Goal: Information Seeking & Learning: Learn about a topic

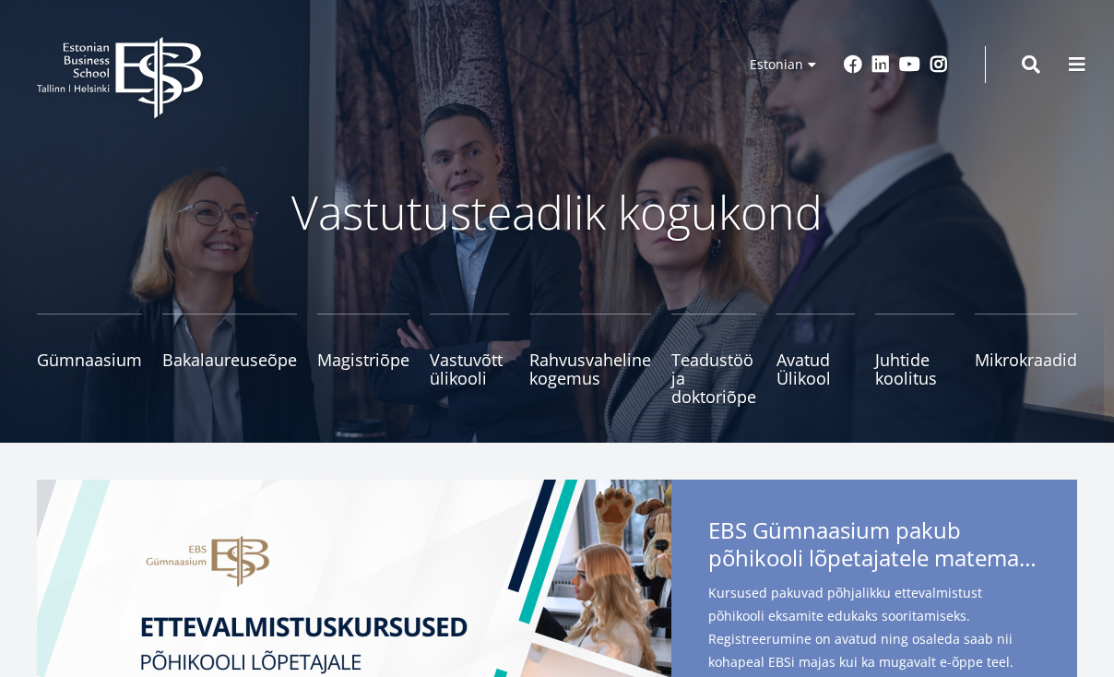
click at [124, 89] on icon "EBS Logo Created with Sketch." at bounding box center [120, 78] width 166 height 82
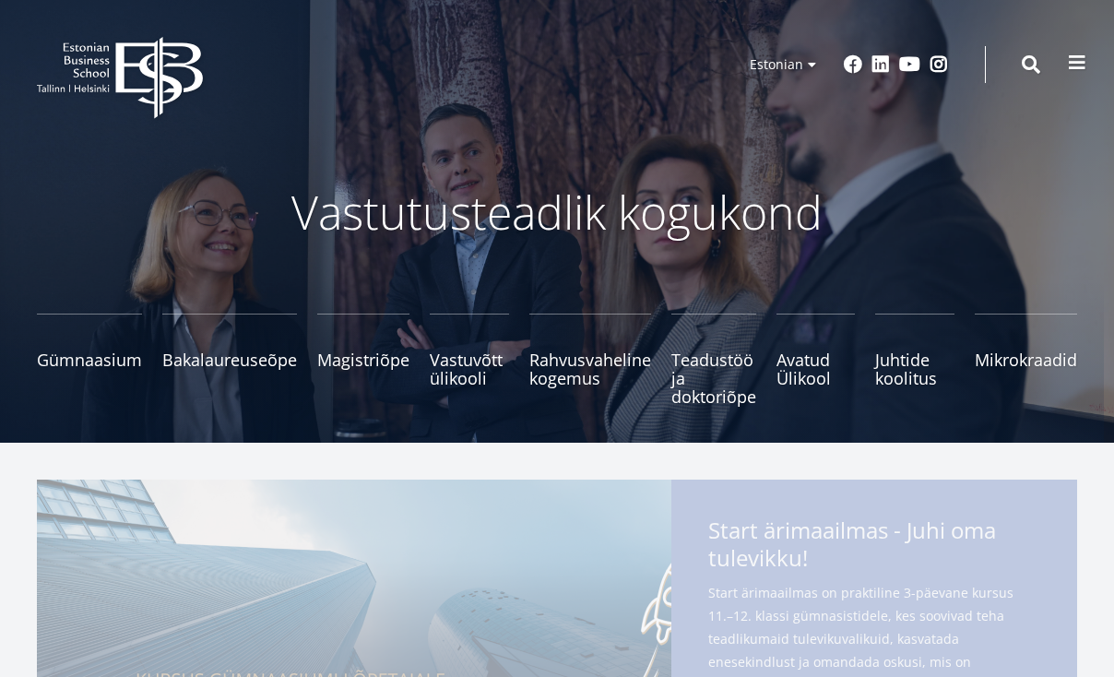
click at [1076, 60] on span at bounding box center [1077, 62] width 18 height 18
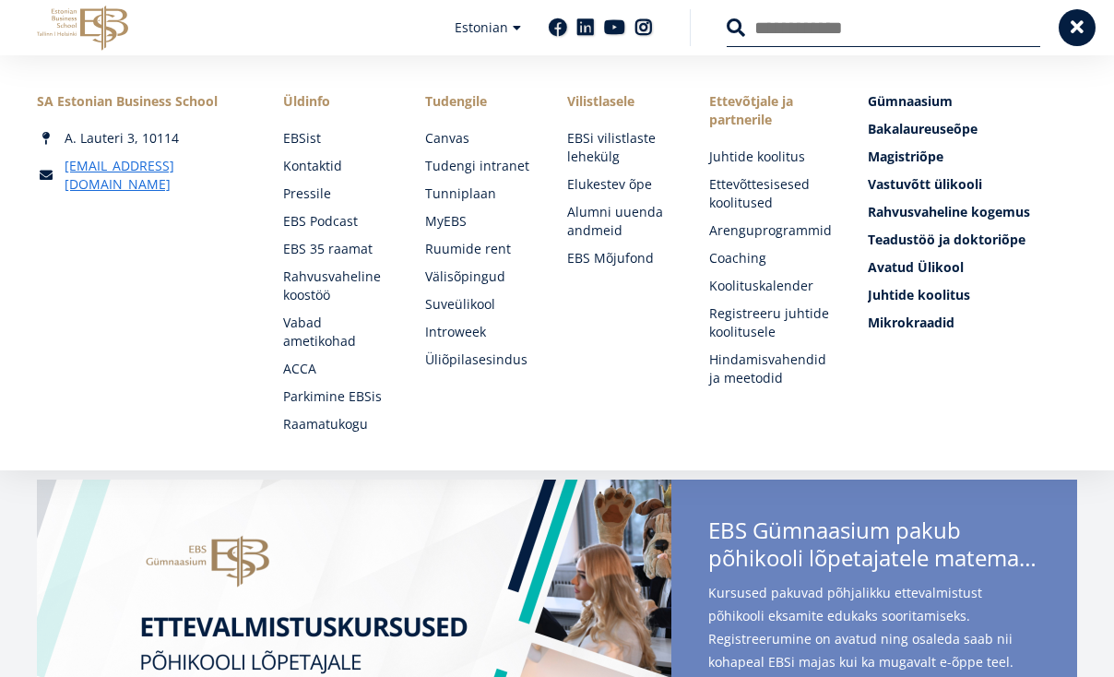
click at [90, 18] on icon "EBS Logo Created with Sketch." at bounding box center [82, 28] width 91 height 45
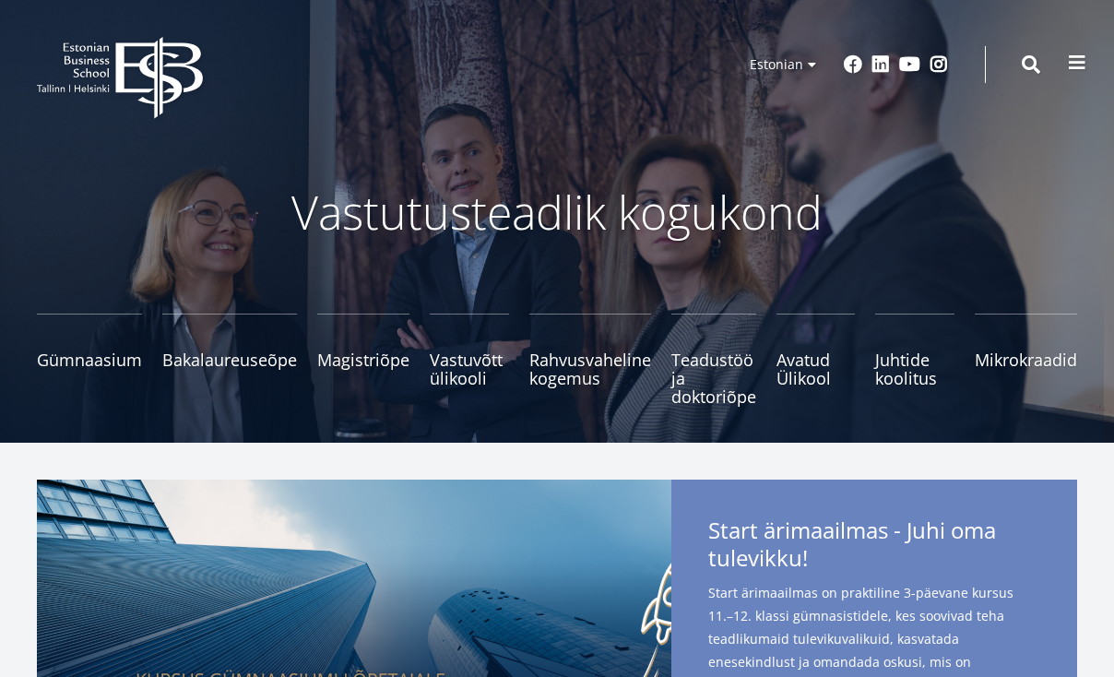
click at [1082, 58] on span at bounding box center [1077, 62] width 18 height 18
click at [1065, 68] on button at bounding box center [1077, 62] width 37 height 37
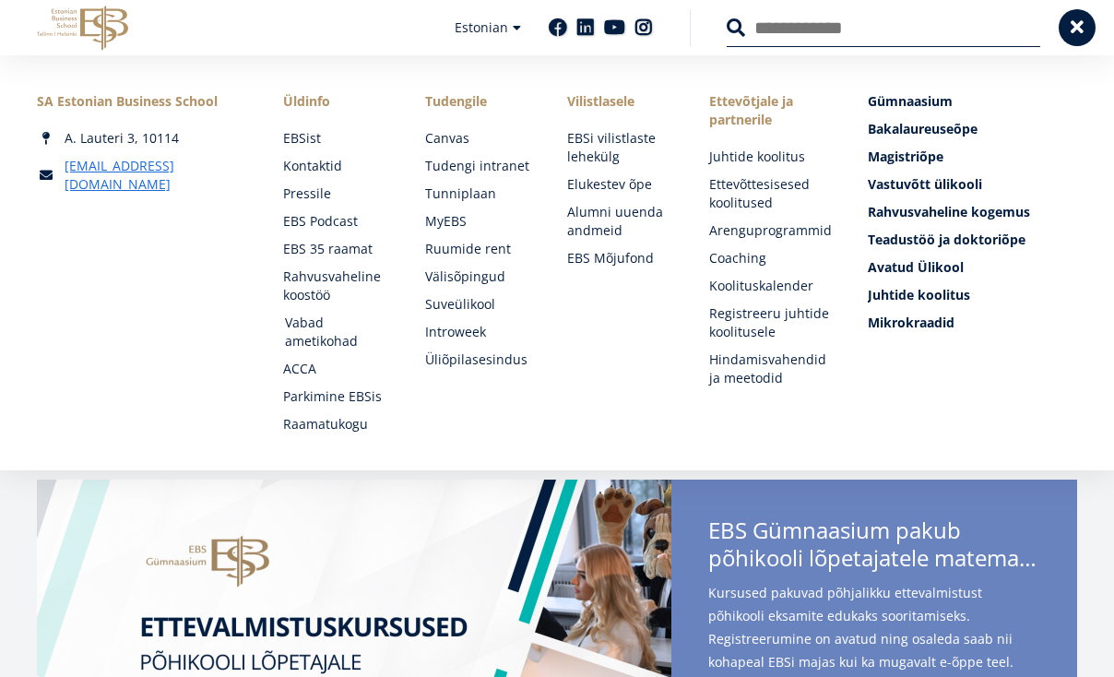
click at [317, 326] on link "Vabad ametikohad" at bounding box center [337, 332] width 105 height 37
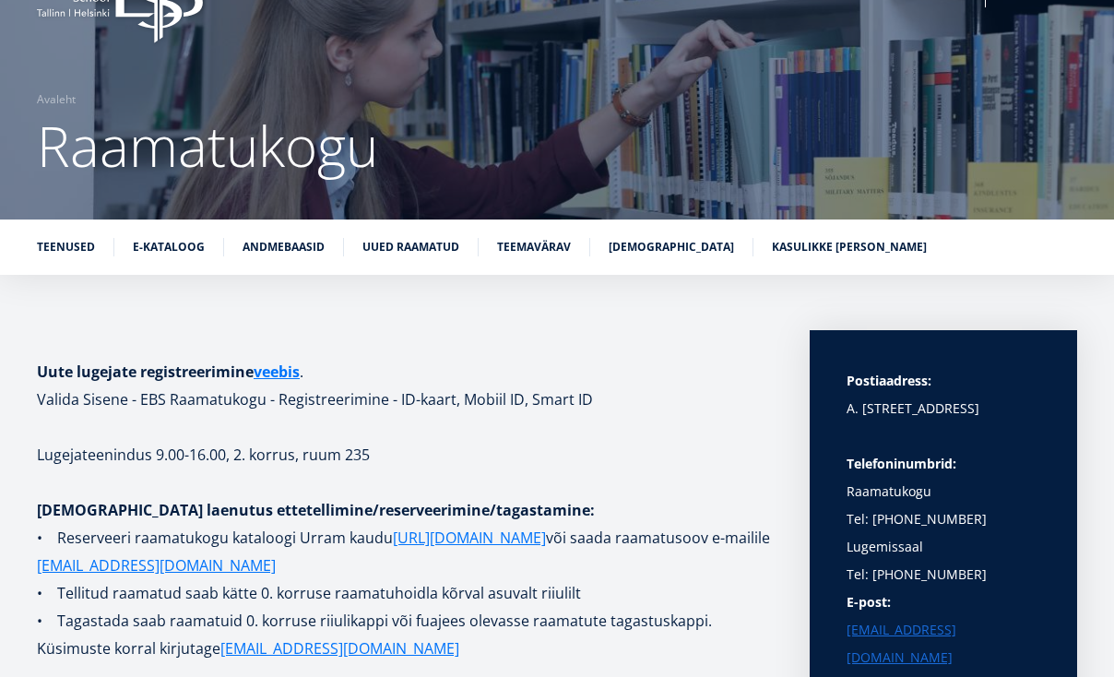
scroll to position [76, 0]
click at [261, 253] on link "Andmebaasid" at bounding box center [284, 245] width 82 height 18
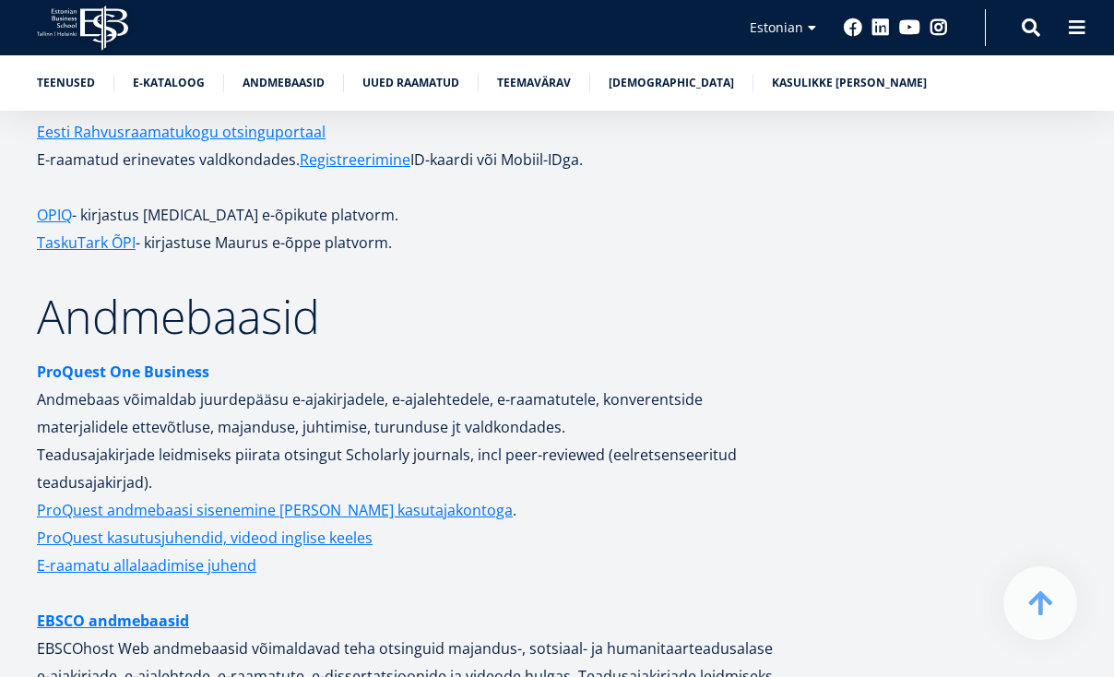
scroll to position [3544, 0]
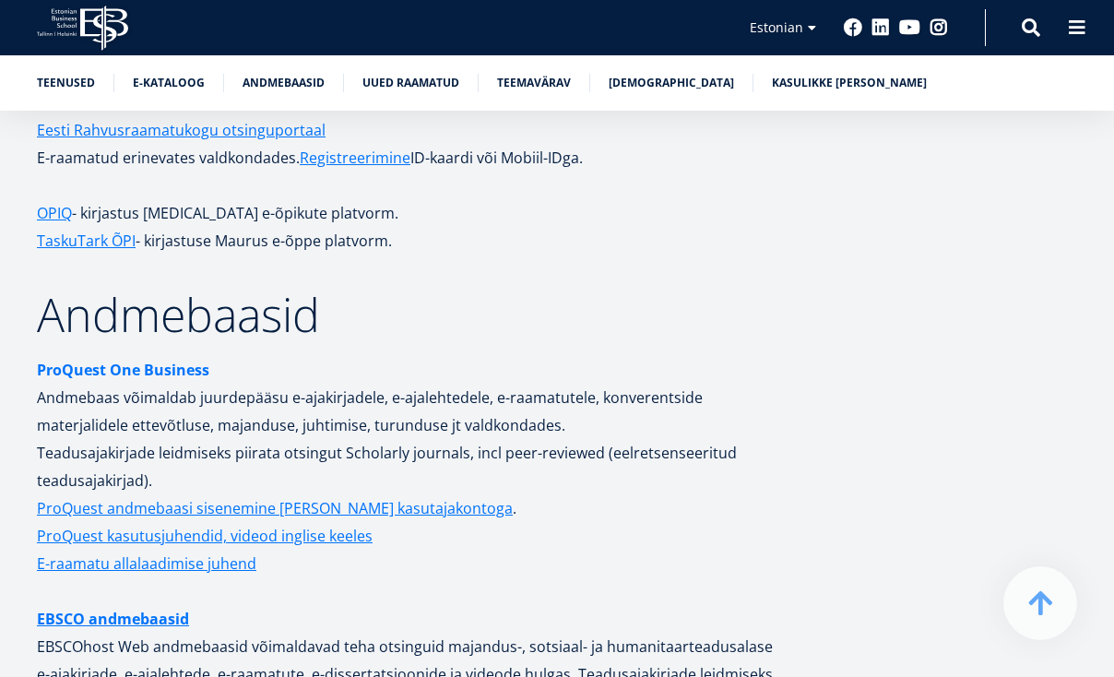
click at [172, 360] on strong "ProQuest One Business" at bounding box center [123, 370] width 172 height 20
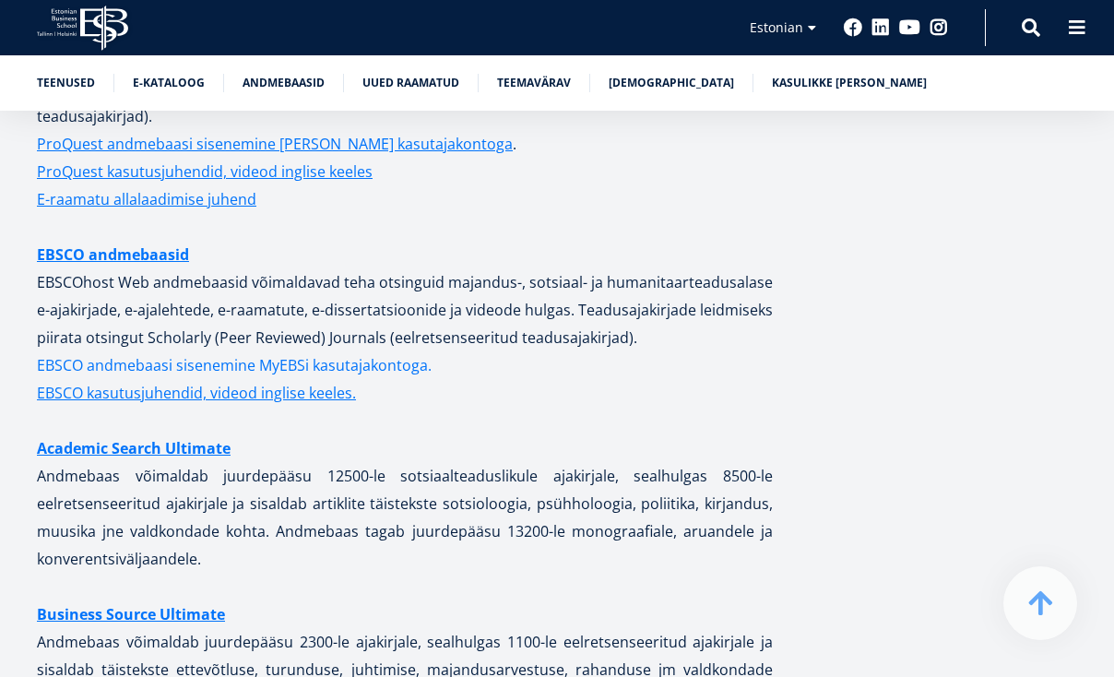
scroll to position [3913, 0]
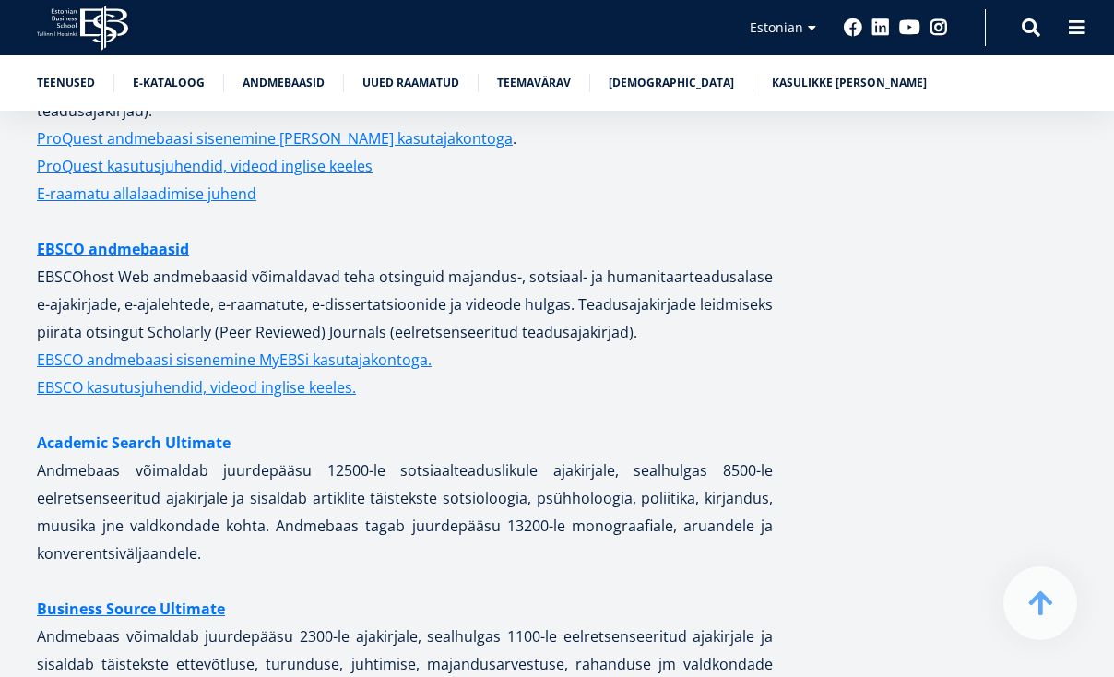
click at [199, 429] on link "Academic Search Ultimate" at bounding box center [134, 443] width 194 height 28
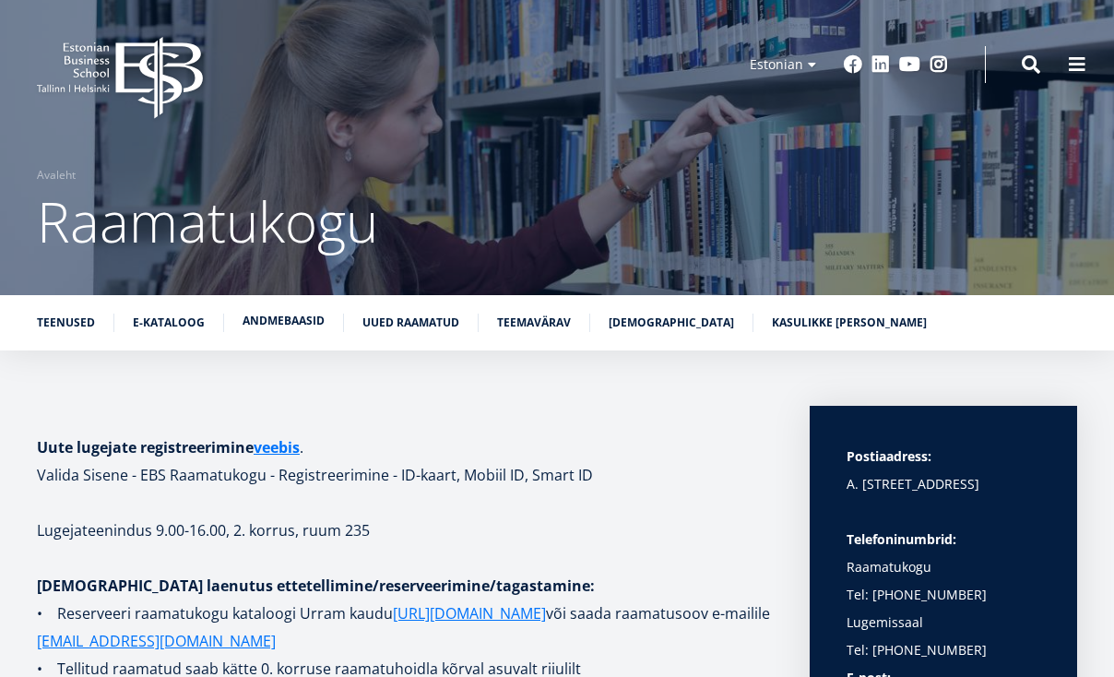
click at [281, 324] on link "Andmebaasid" at bounding box center [284, 321] width 82 height 18
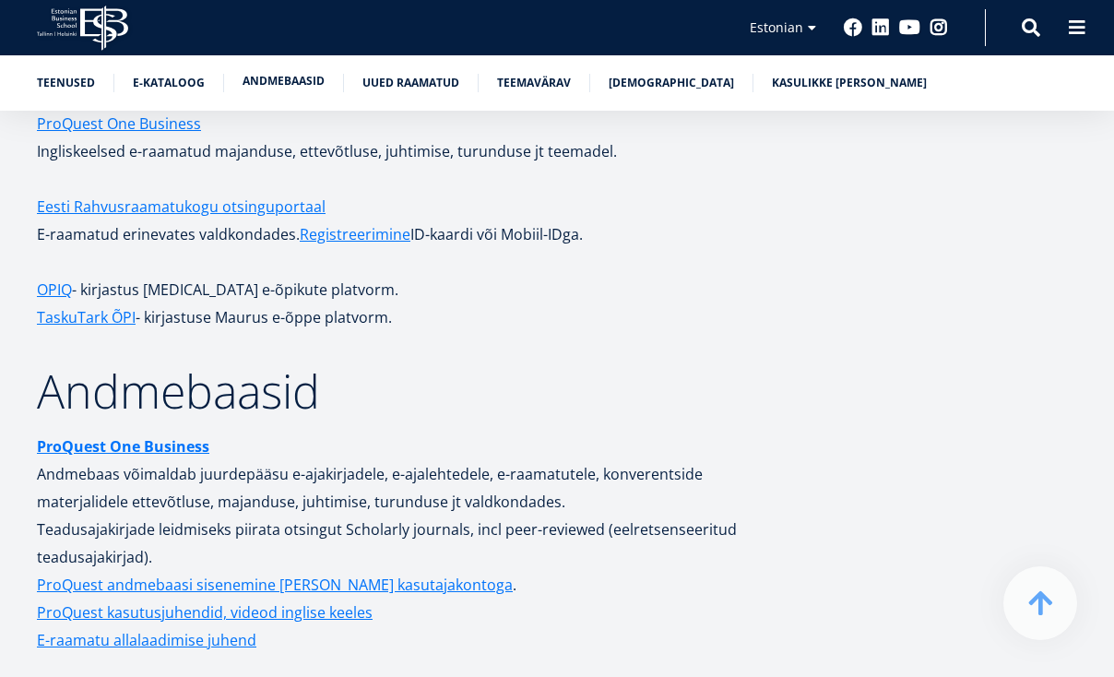
click at [288, 77] on link "Andmebaasid" at bounding box center [284, 81] width 82 height 18
click at [90, 436] on strong "ProQuest One Business" at bounding box center [123, 446] width 172 height 20
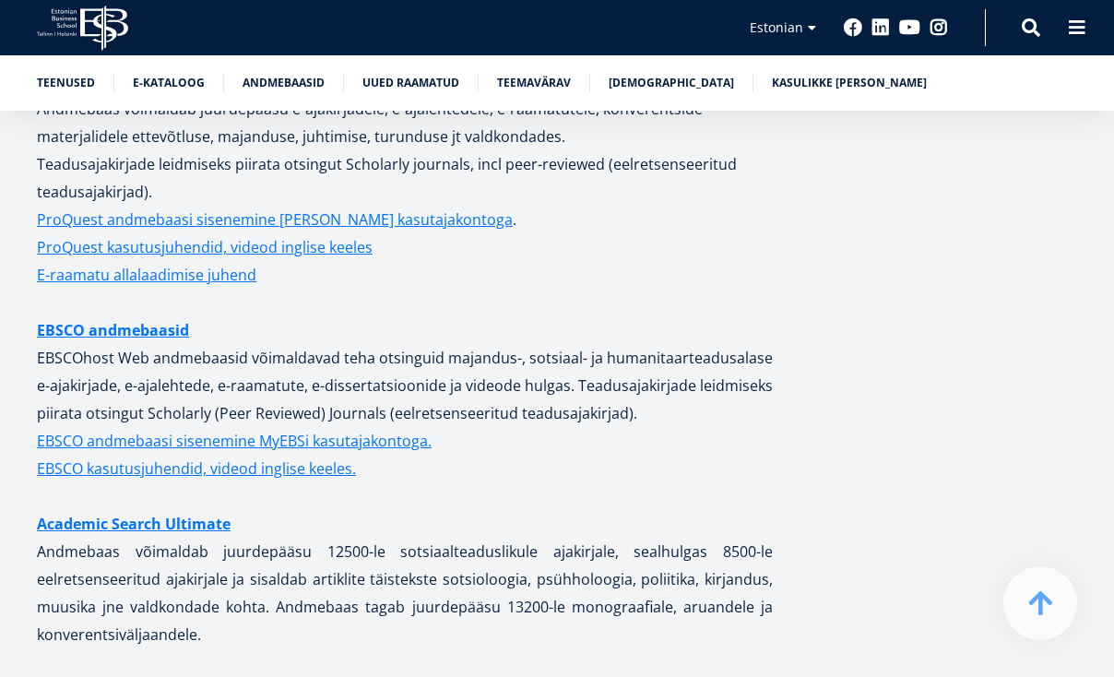
scroll to position [3831, 0]
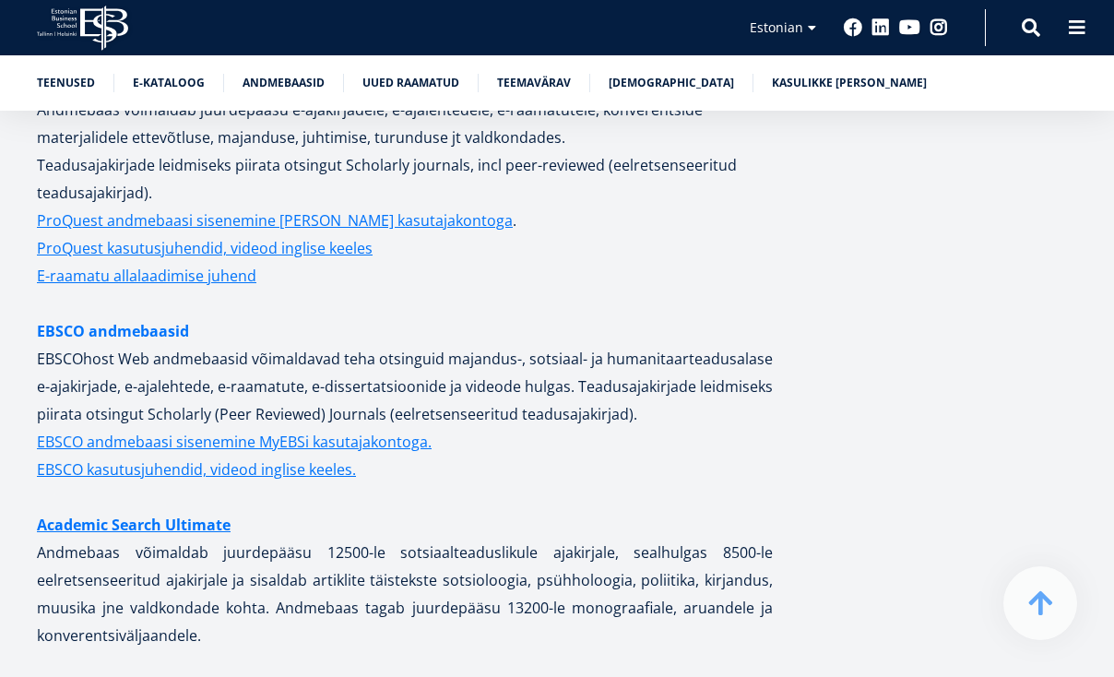
click at [109, 317] on link "EBSCO andmebaasid" at bounding box center [113, 331] width 152 height 28
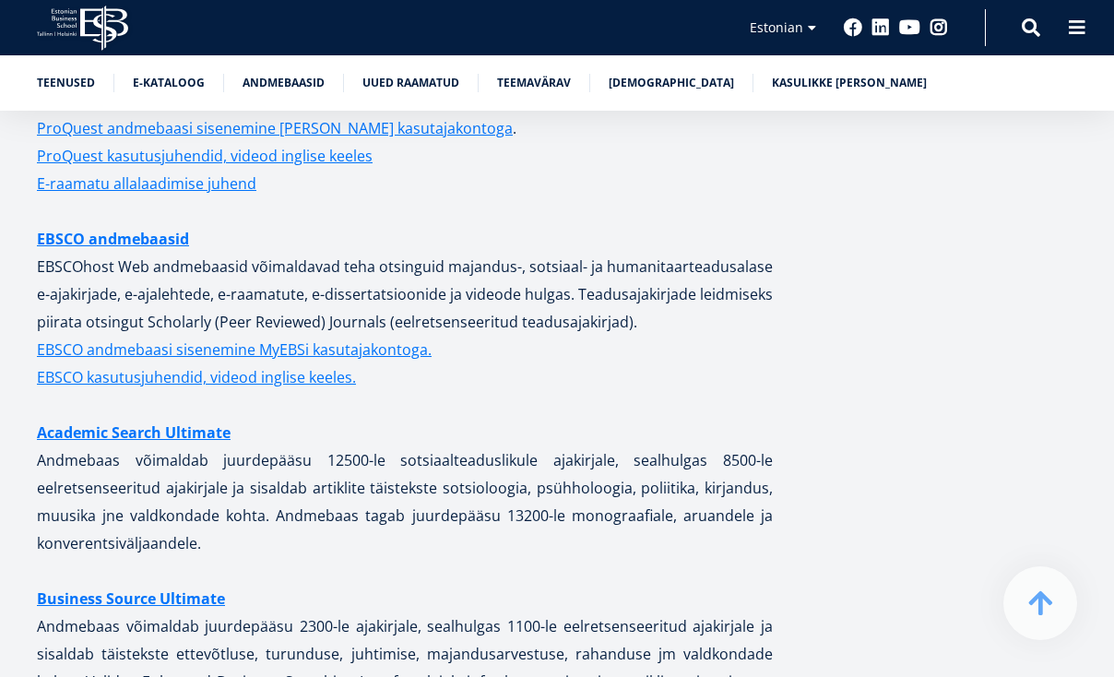
scroll to position [3932, 0]
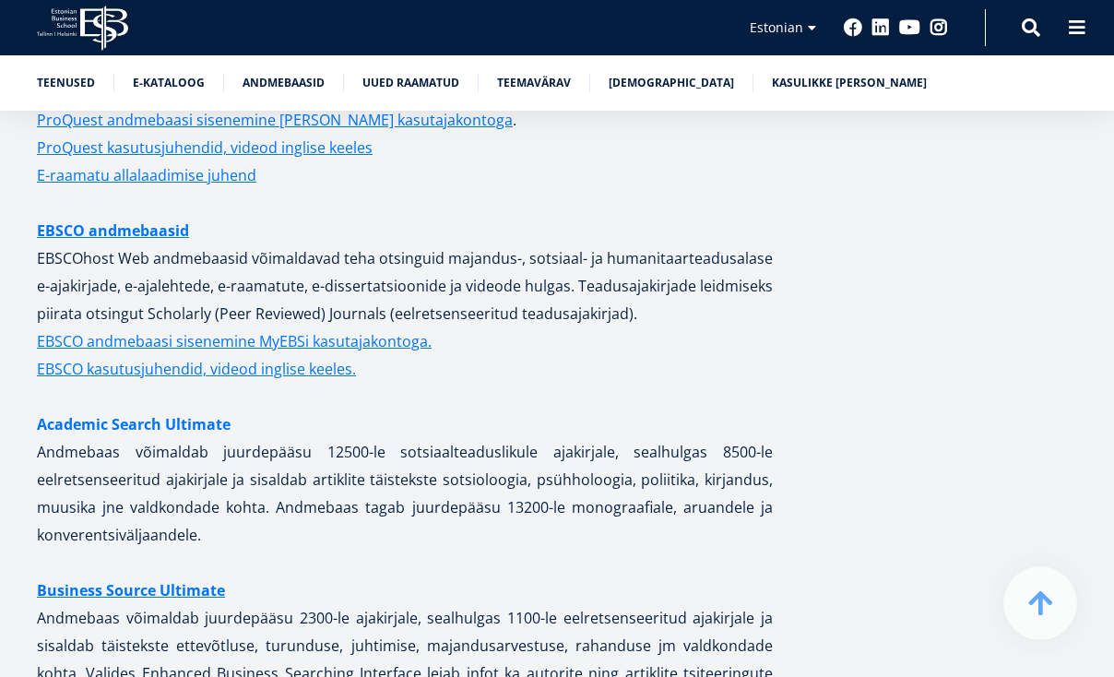
click at [143, 410] on link "Academic Search Ultimate" at bounding box center [134, 424] width 194 height 28
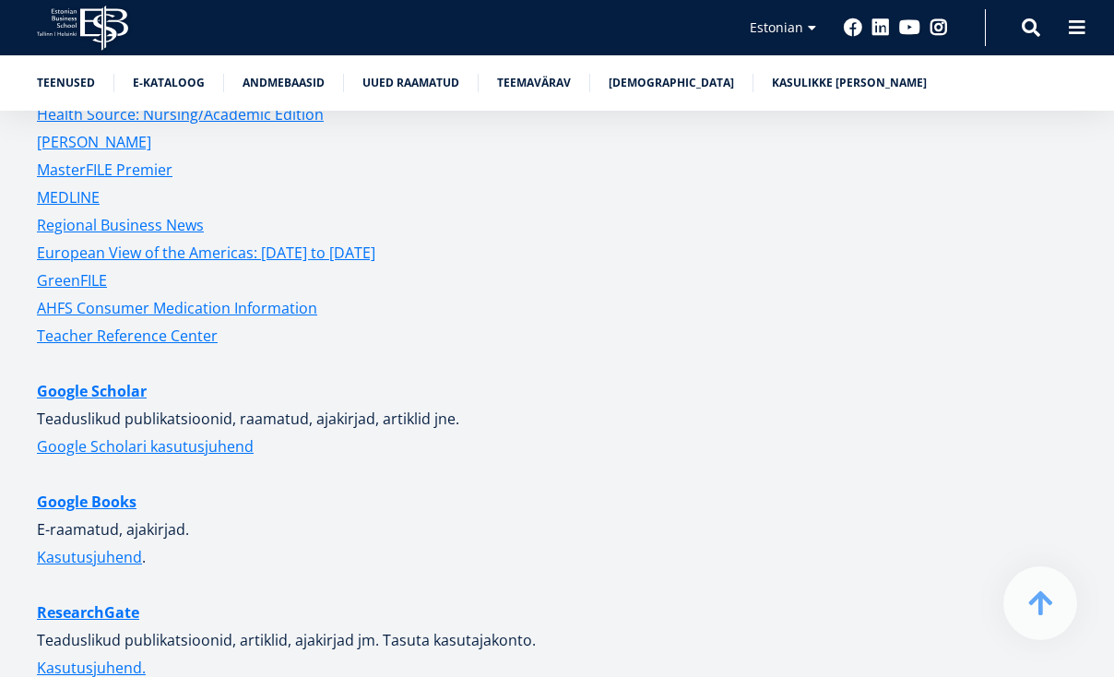
scroll to position [4681, 0]
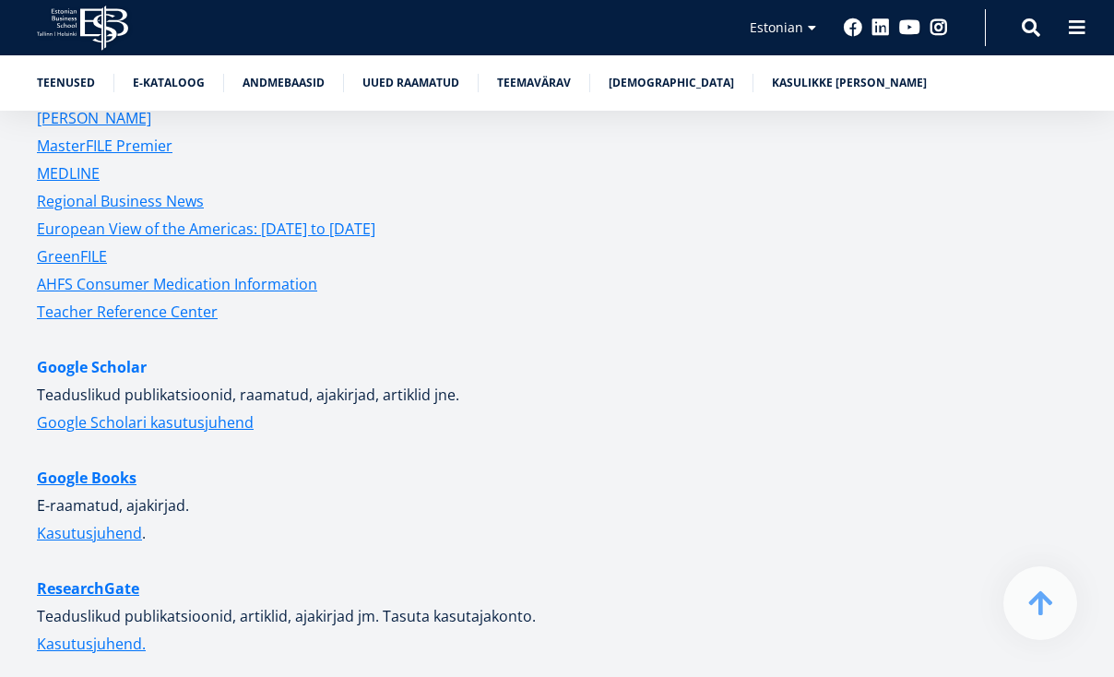
click at [122, 353] on link "Google Scholar" at bounding box center [92, 367] width 110 height 28
